Goal: Transaction & Acquisition: Purchase product/service

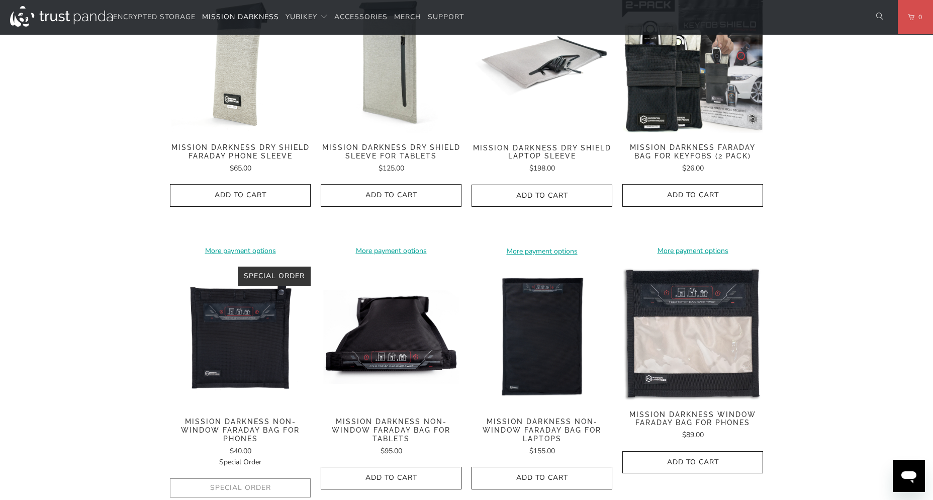
scroll to position [646, 0]
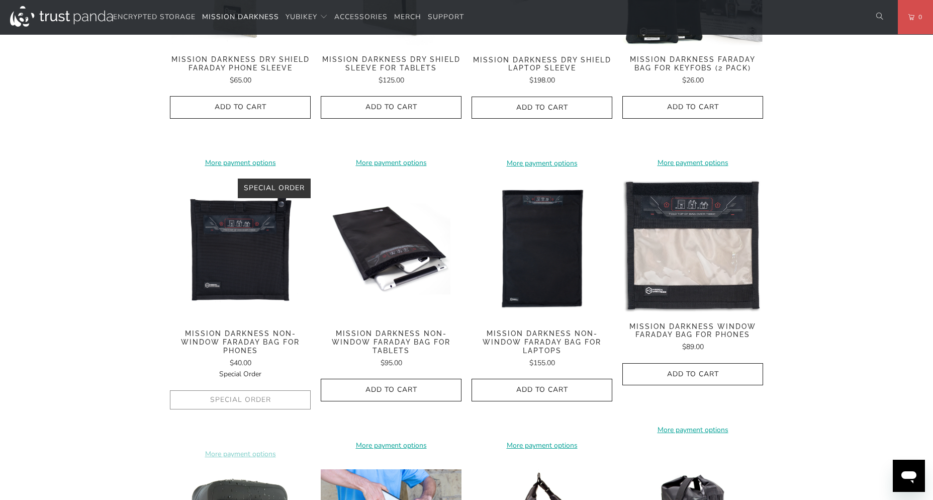
click at [256, 309] on div "**********" at bounding box center [240, 317] width 141 height 278
click at [249, 329] on span "Mission Darkness Non-Window Faraday Bag for Phones" at bounding box center [240, 341] width 141 height 25
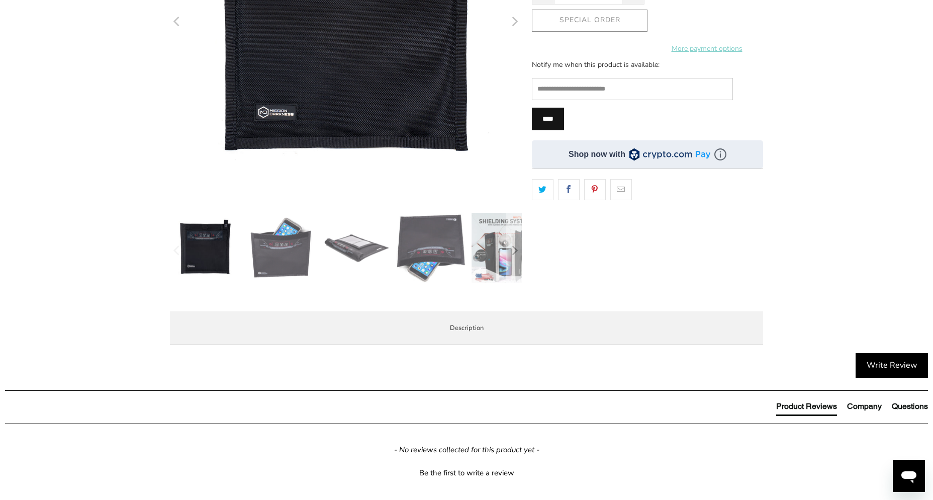
click at [424, 244] on img at bounding box center [431, 248] width 70 height 70
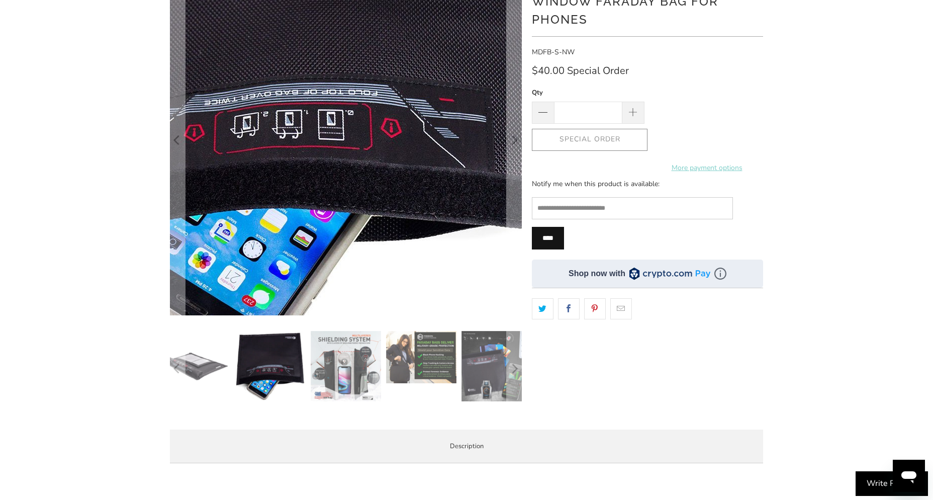
scroll to position [197, 0]
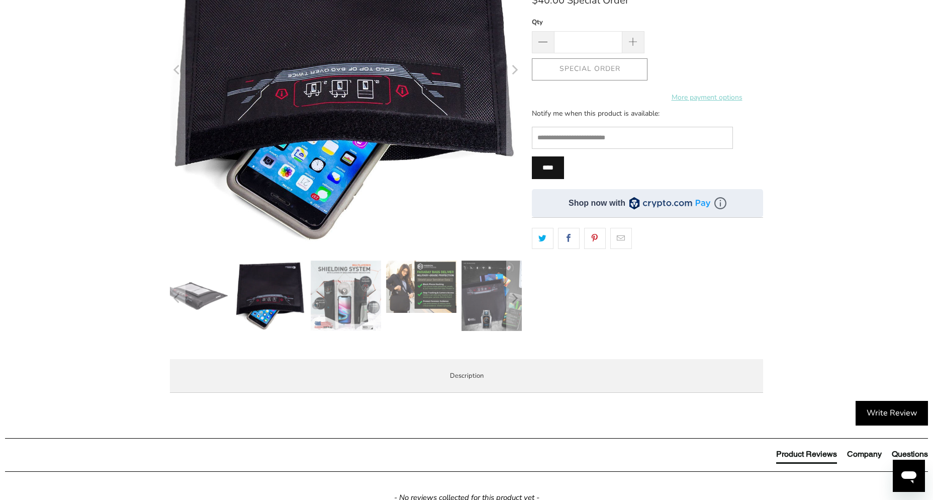
click at [485, 299] on img at bounding box center [496, 295] width 70 height 70
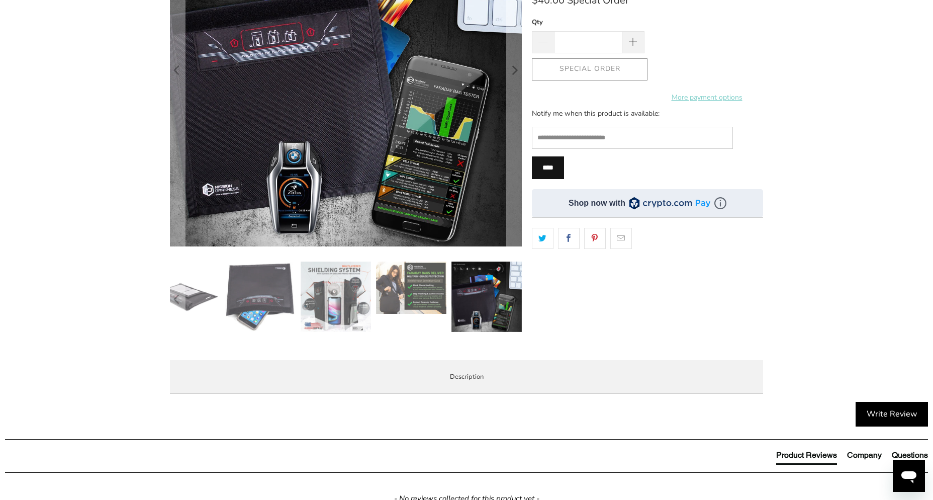
click at [268, 292] on img at bounding box center [260, 296] width 70 height 70
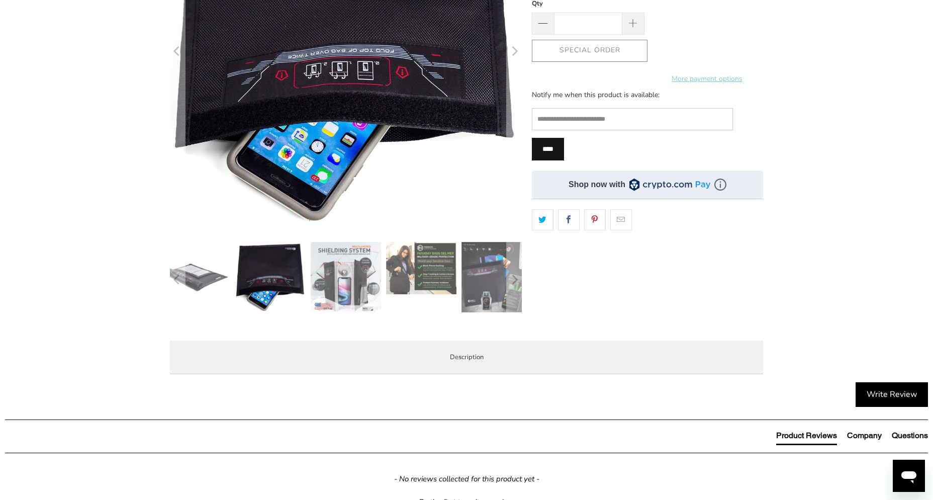
scroll to position [285, 0]
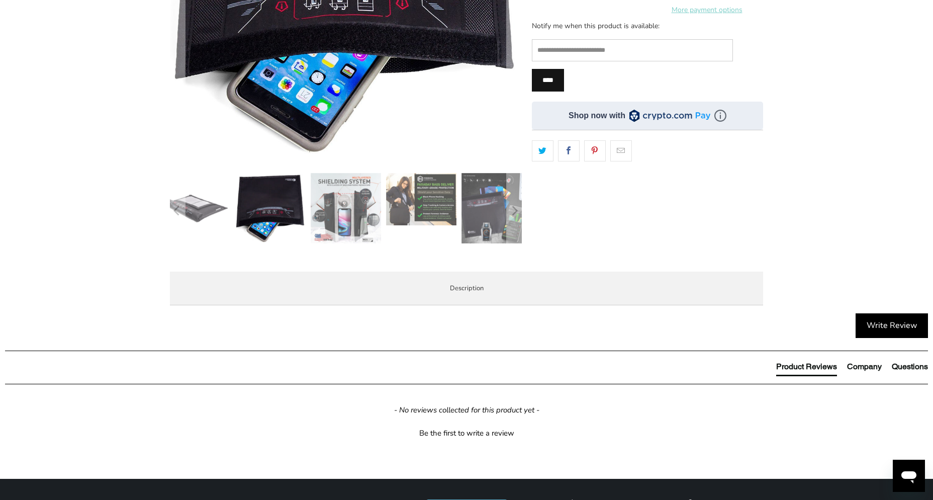
click at [202, 218] on img at bounding box center [195, 208] width 70 height 70
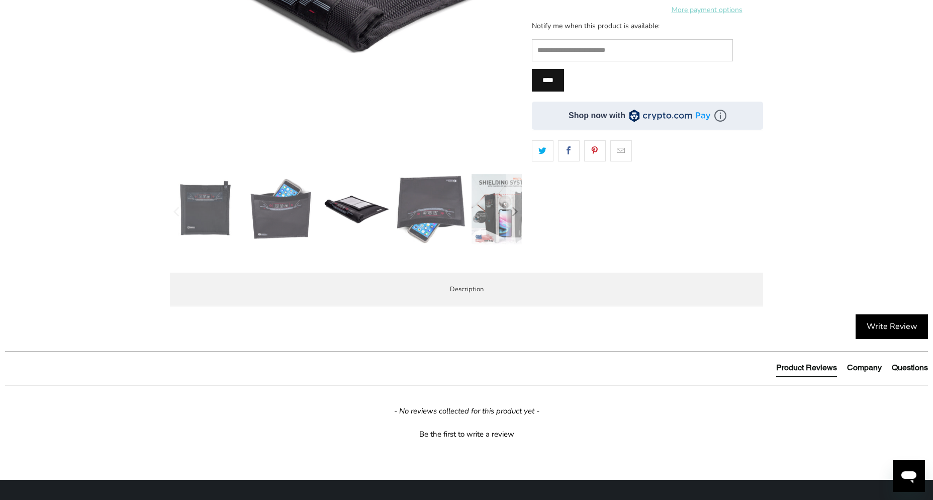
click at [344, 206] on img at bounding box center [356, 209] width 70 height 70
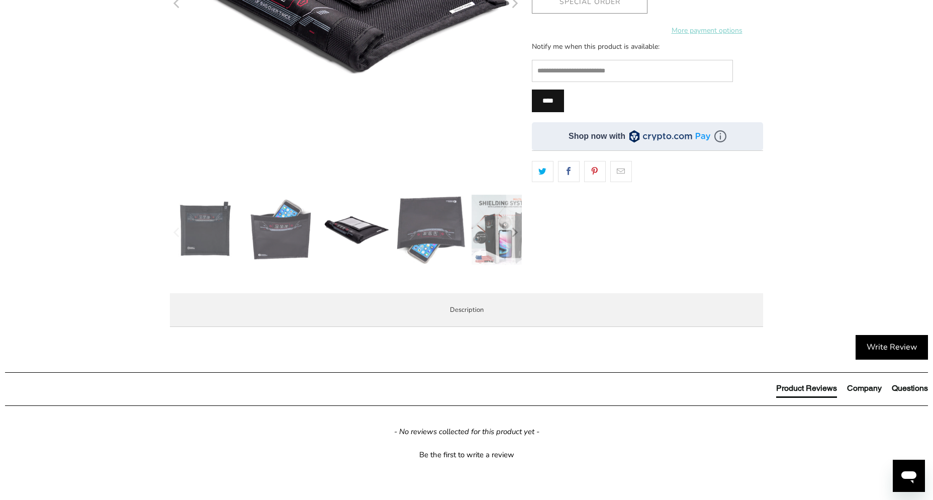
scroll to position [341, 0]
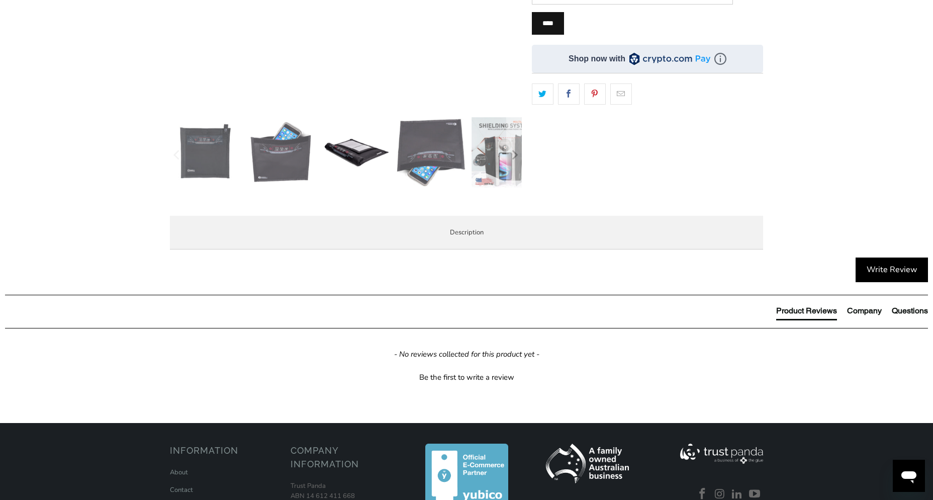
click at [0, 0] on span "Product Features" at bounding box center [0, 0] width 0 height 0
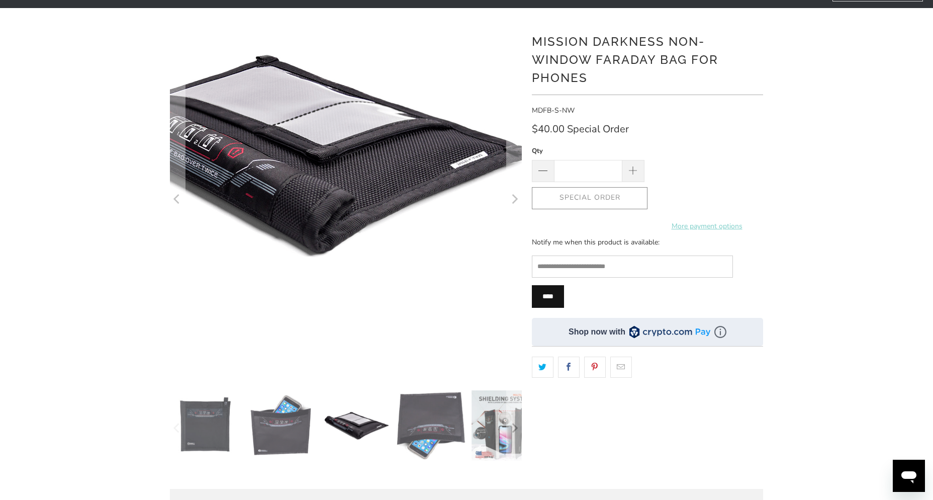
scroll to position [0, 0]
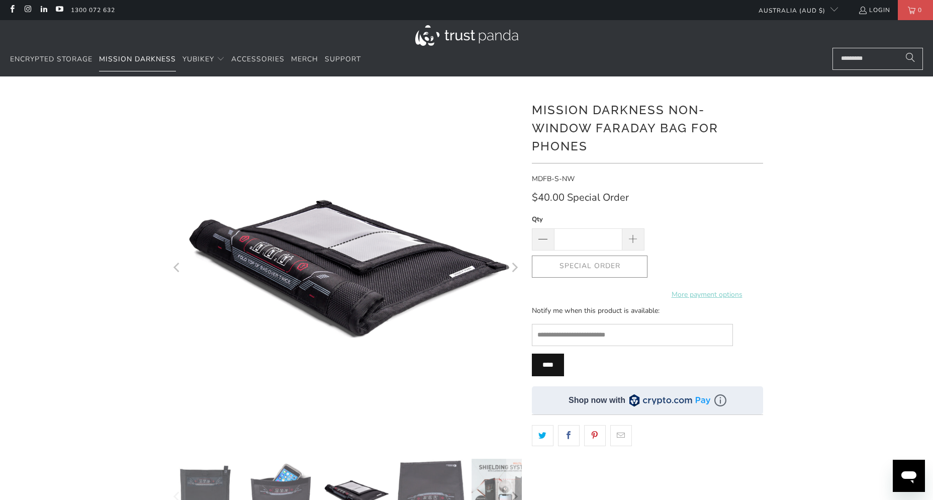
click at [151, 56] on span "Mission Darkness" at bounding box center [137, 59] width 77 height 10
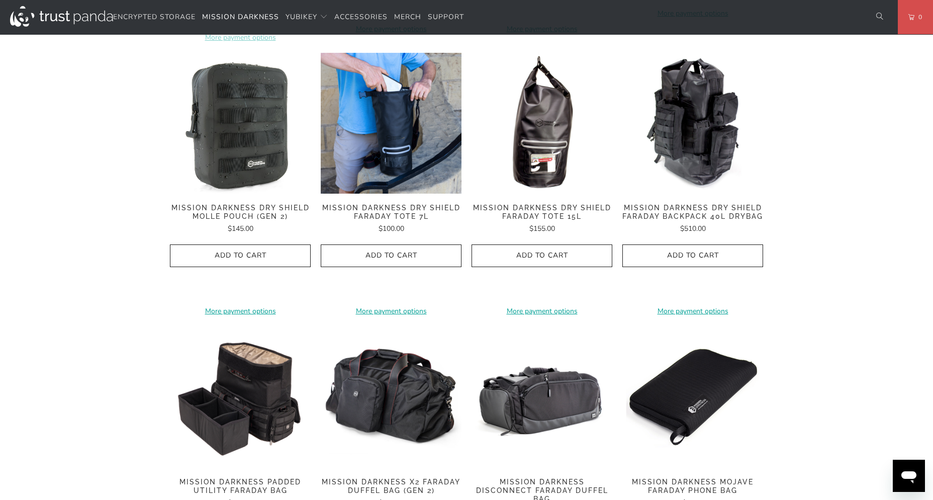
scroll to position [1142, 0]
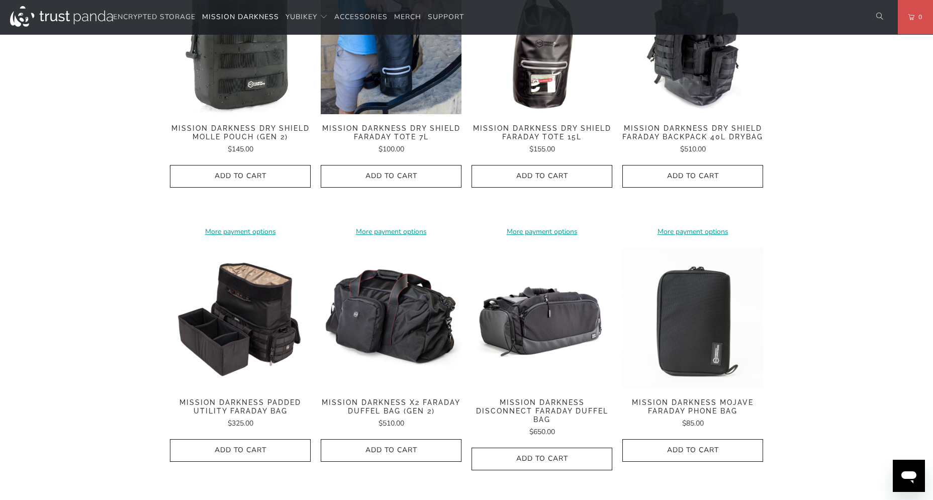
click at [687, 398] on span "Mission Darkness Mojave Faraday Phone Bag" at bounding box center [692, 406] width 141 height 17
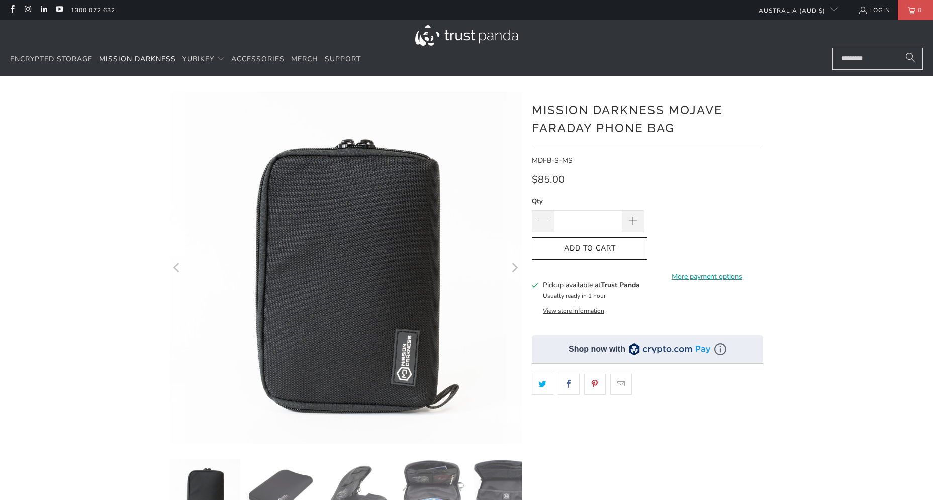
click at [516, 267] on icon "Next" at bounding box center [515, 267] width 6 height 10
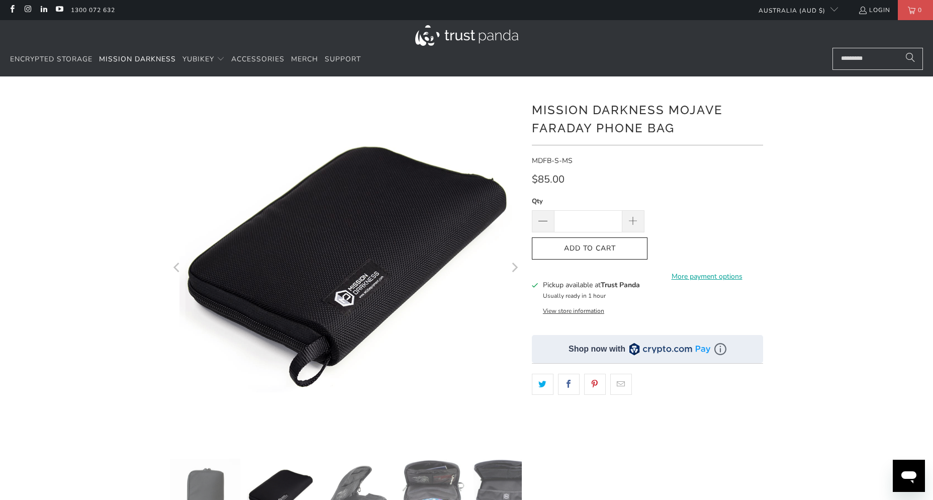
click at [516, 267] on icon "Next" at bounding box center [515, 267] width 6 height 10
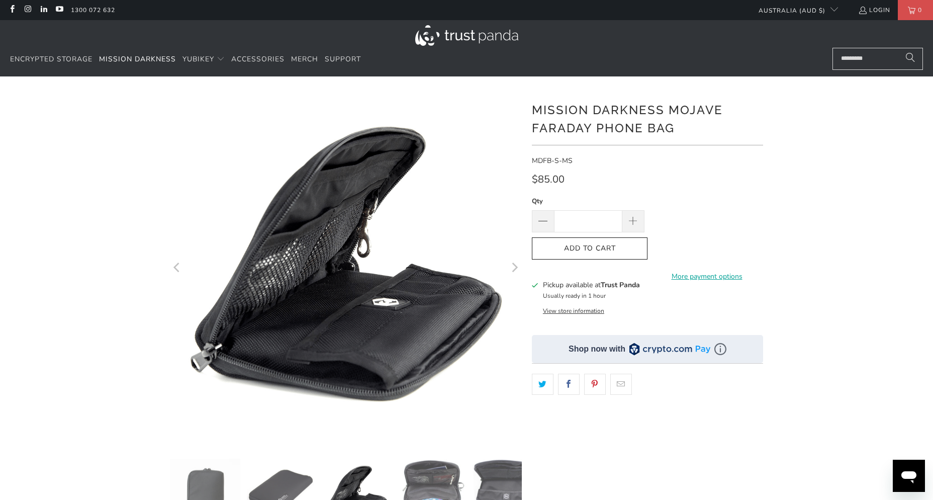
click at [516, 267] on icon "Next" at bounding box center [515, 267] width 6 height 10
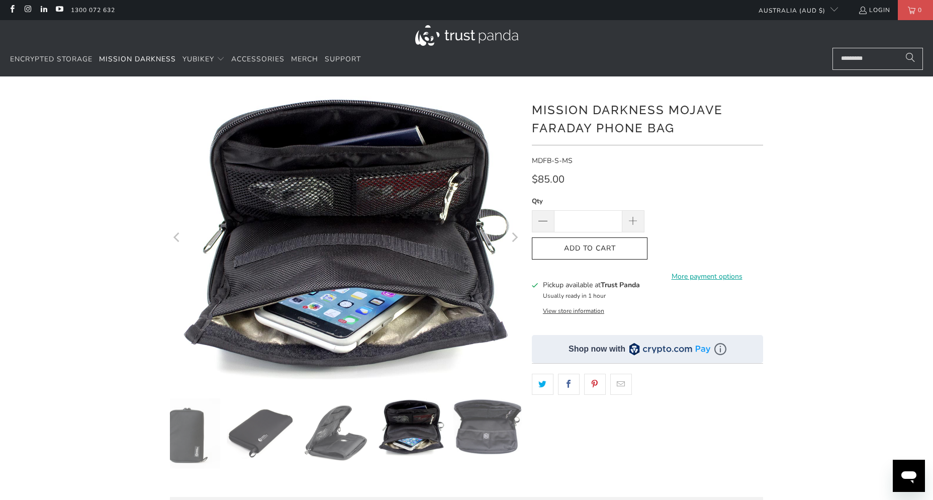
click at [516, 267] on icon "Next" at bounding box center [514, 237] width 10 height 175
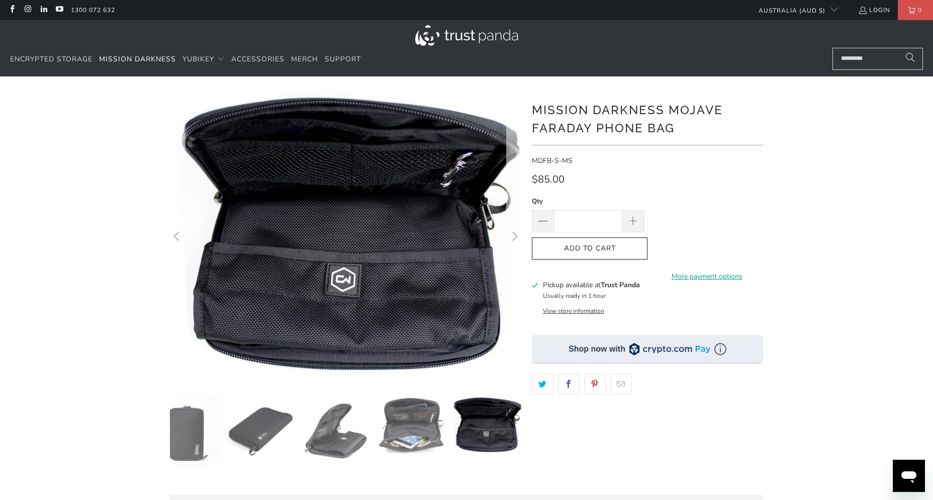
click at [516, 267] on icon "Next" at bounding box center [514, 236] width 10 height 174
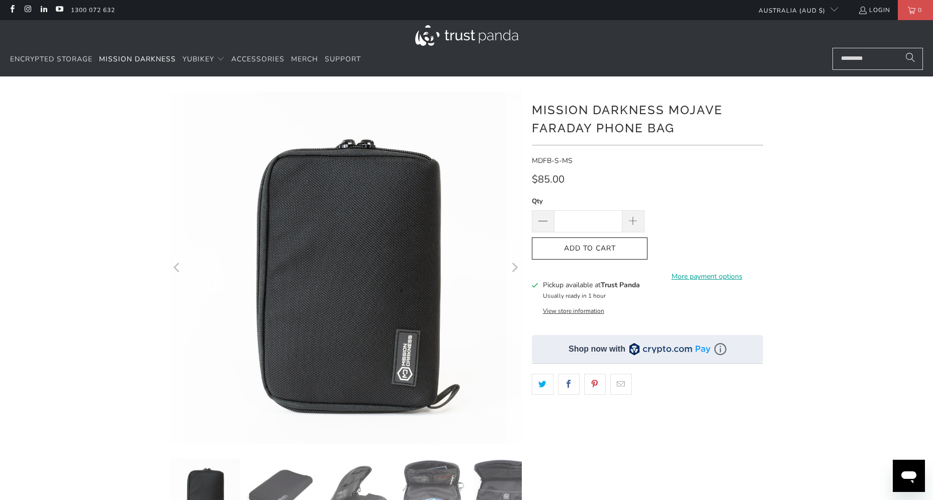
click at [516, 267] on icon "Next" at bounding box center [515, 267] width 6 height 10
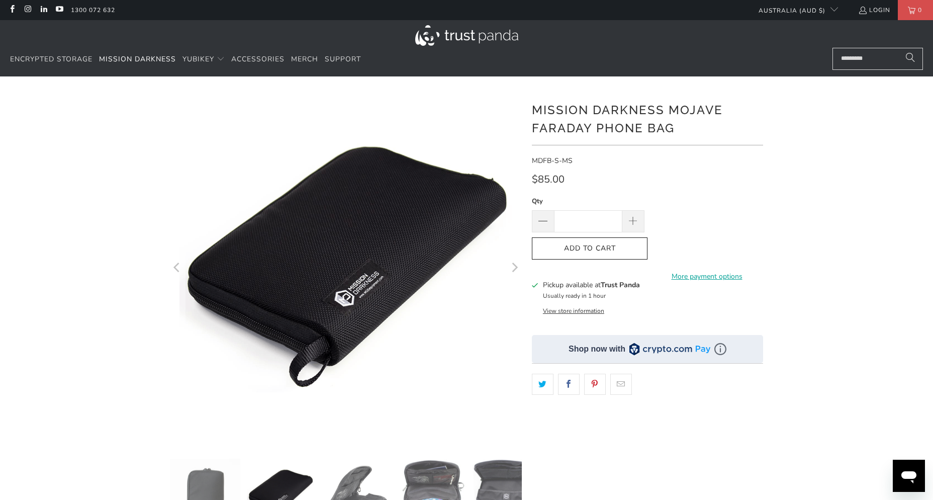
click at [516, 267] on icon "Next" at bounding box center [515, 267] width 6 height 10
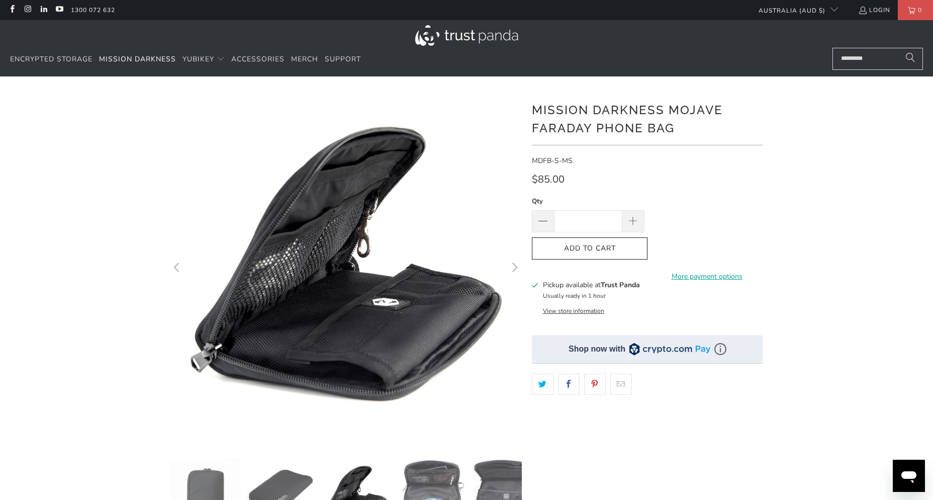
click at [516, 267] on icon "Next" at bounding box center [515, 267] width 6 height 10
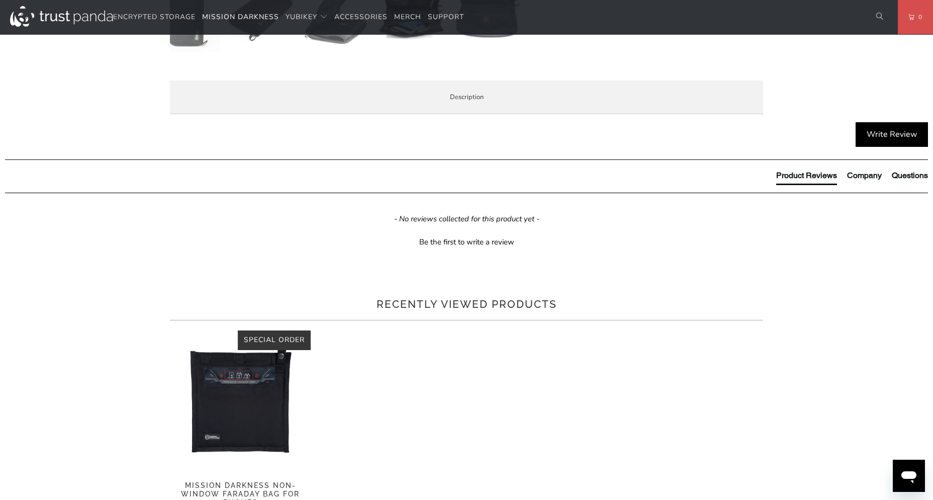
scroll to position [347, 0]
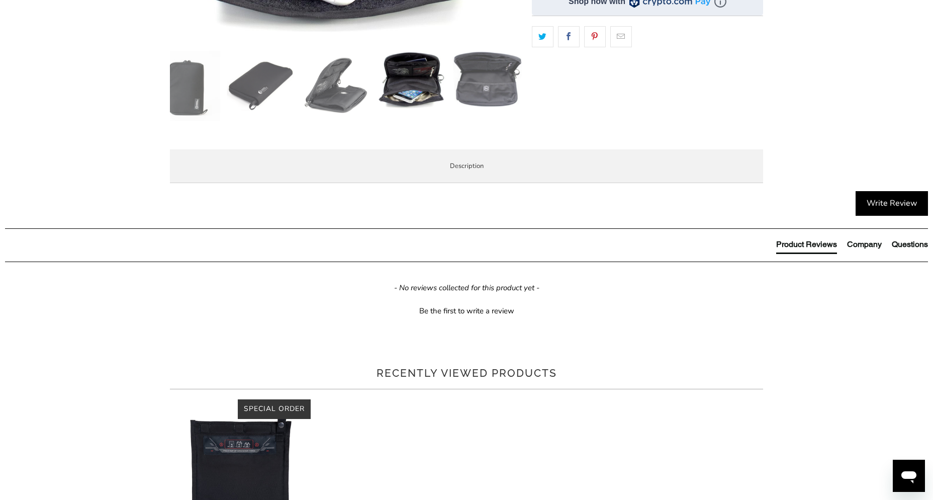
click at [0, 0] on span "Product Features" at bounding box center [0, 0] width 0 height 0
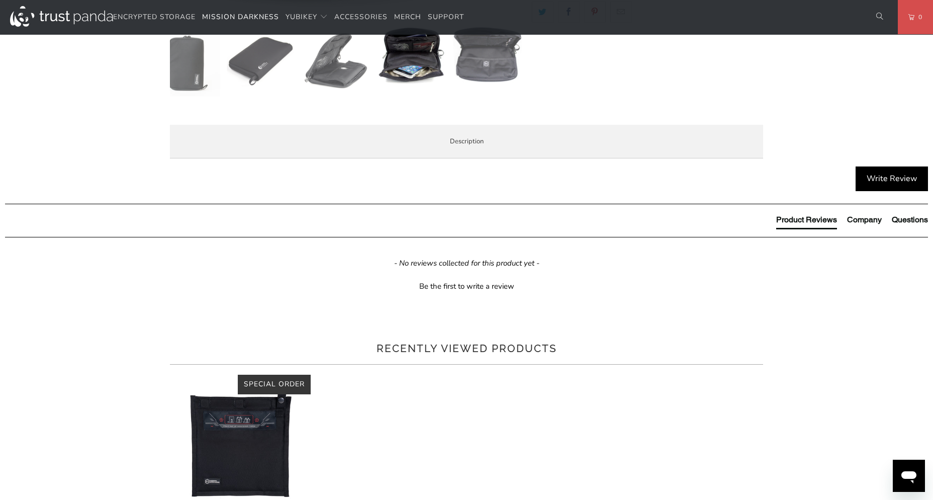
scroll to position [374, 0]
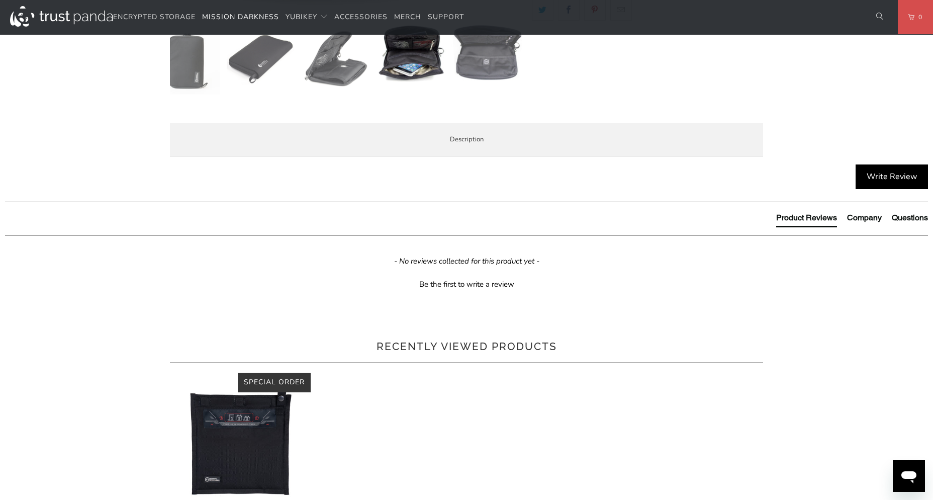
drag, startPoint x: 334, startPoint y: 357, endPoint x: 366, endPoint y: 359, distance: 31.8
click at [0, 0] on li "Two small mesh accessory pockets -- 3.75" x 3"" at bounding box center [0, 0] width 0 height 0
copy li "3.75" x 3""
click at [0, 0] on li "Two small mesh accessory pockets -- 3.75" x 3"" at bounding box center [0, 0] width 0 height 0
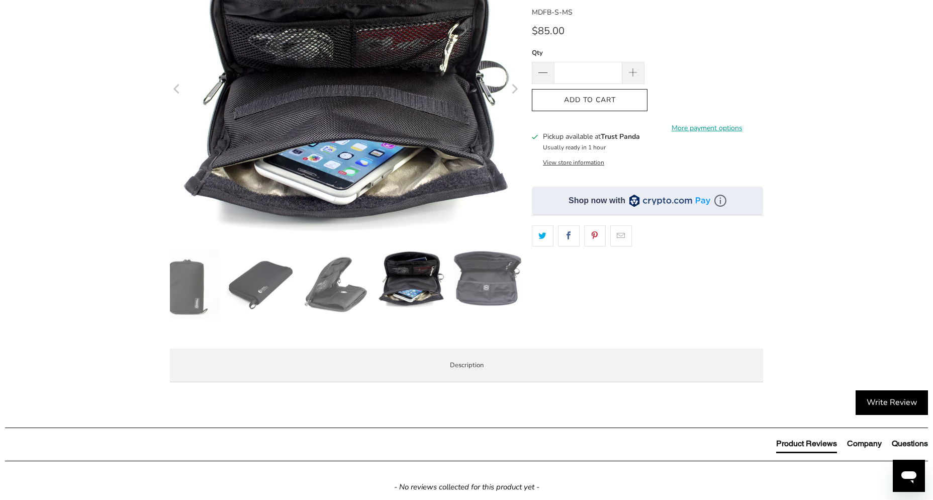
scroll to position [0, 0]
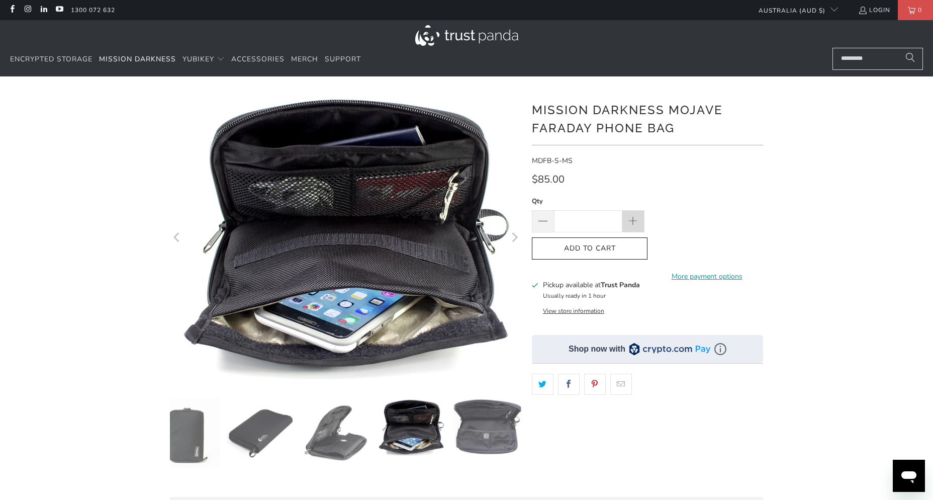
click at [631, 219] on span at bounding box center [633, 221] width 11 height 11
type input "*"
click at [601, 250] on span "Add to Cart" at bounding box center [589, 248] width 95 height 9
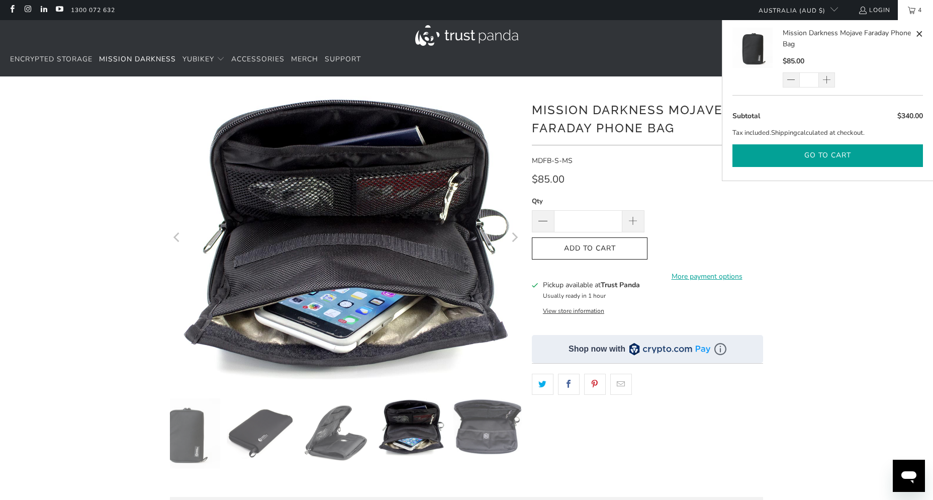
click at [829, 157] on button "Go to cart" at bounding box center [827, 155] width 191 height 23
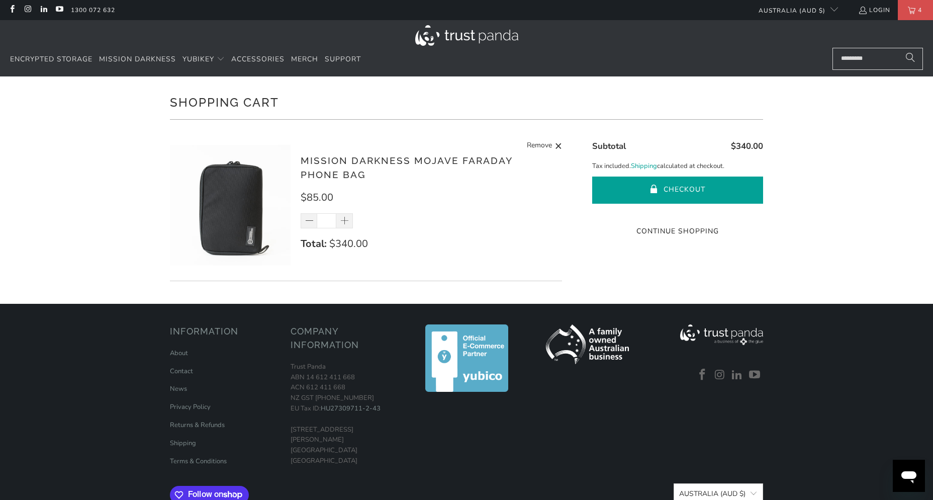
click at [666, 184] on button "Checkout" at bounding box center [677, 189] width 171 height 27
